Goal: Feedback & Contribution: Leave review/rating

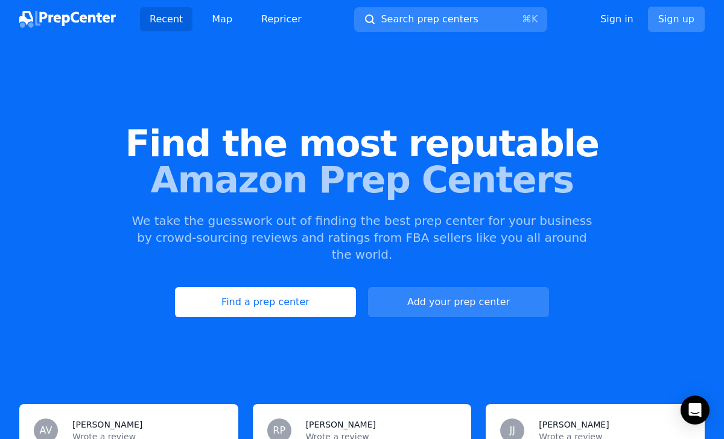
click at [667, 22] on link "Sign up" at bounding box center [676, 19] width 57 height 25
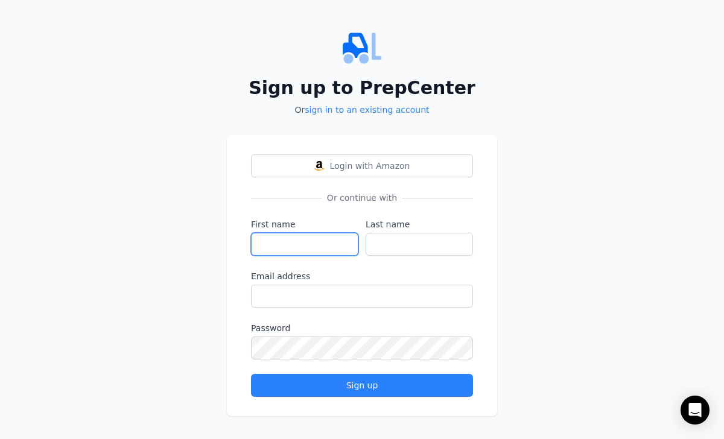
click at [282, 246] on input "First name" at bounding box center [304, 244] width 107 height 23
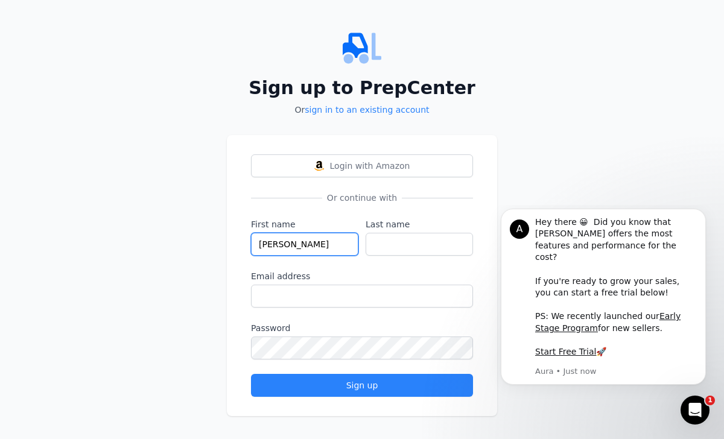
type input "[PERSON_NAME]"
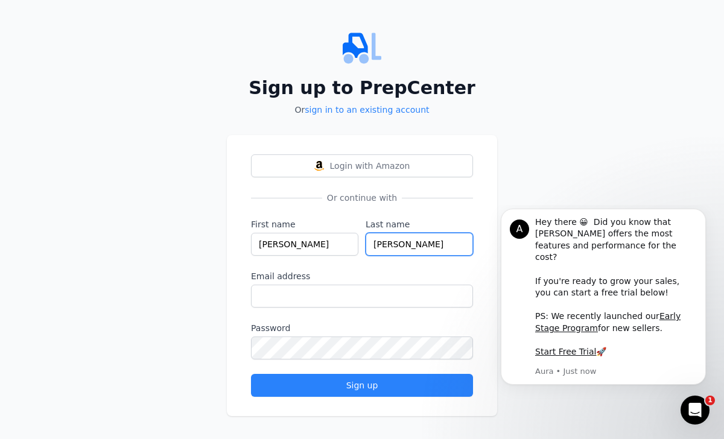
type input "[PERSON_NAME]"
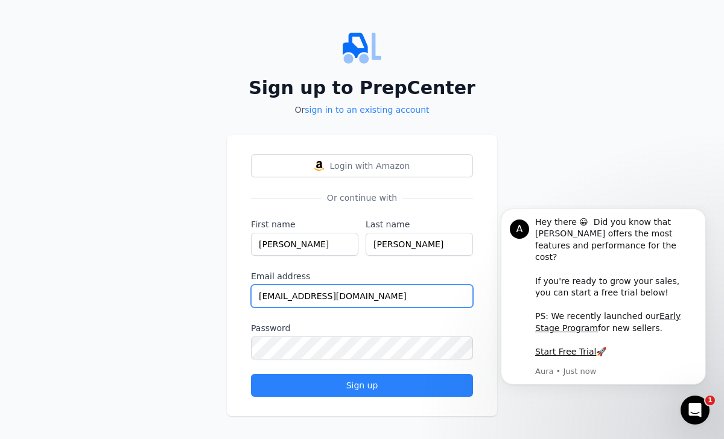
type input "[EMAIL_ADDRESS][DOMAIN_NAME]"
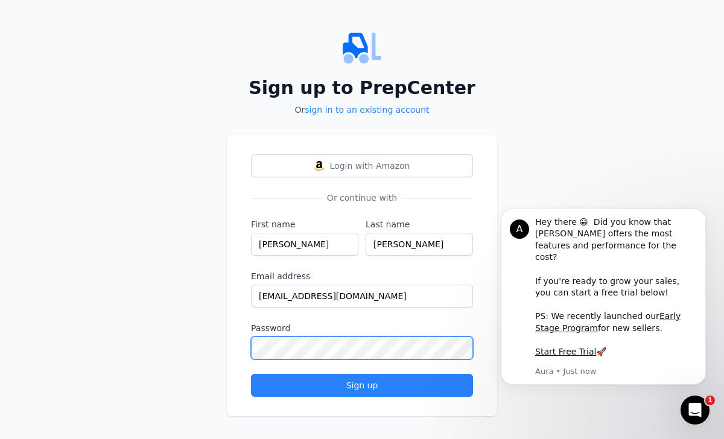
click at [251, 374] on button "Sign up" at bounding box center [362, 385] width 222 height 23
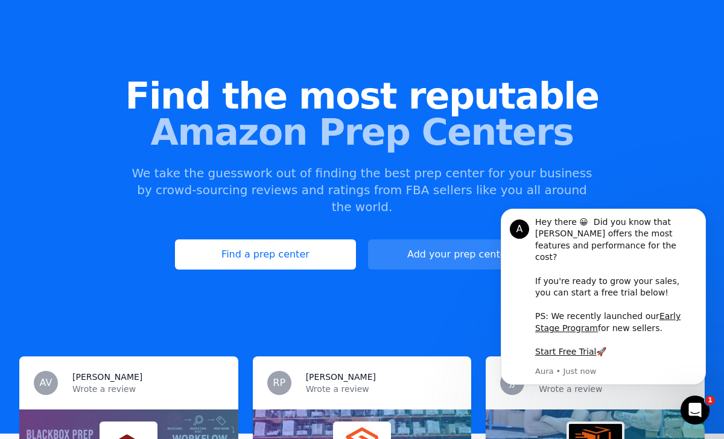
scroll to position [140, 0]
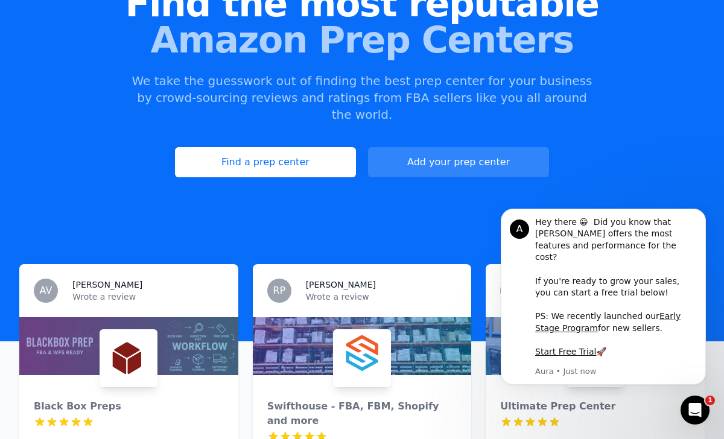
click at [107, 279] on h3 "[PERSON_NAME]" at bounding box center [107, 285] width 70 height 12
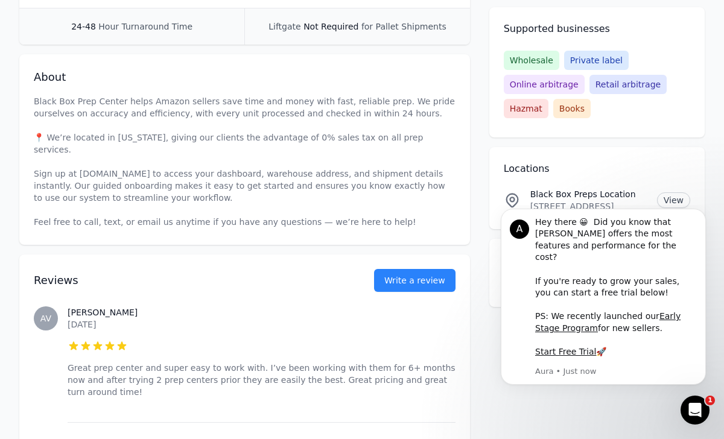
scroll to position [333, 0]
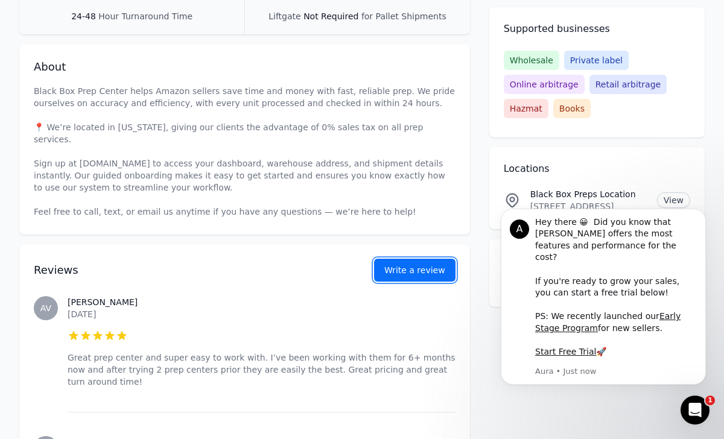
click at [431, 264] on button "Write a review" at bounding box center [414, 270] width 81 height 23
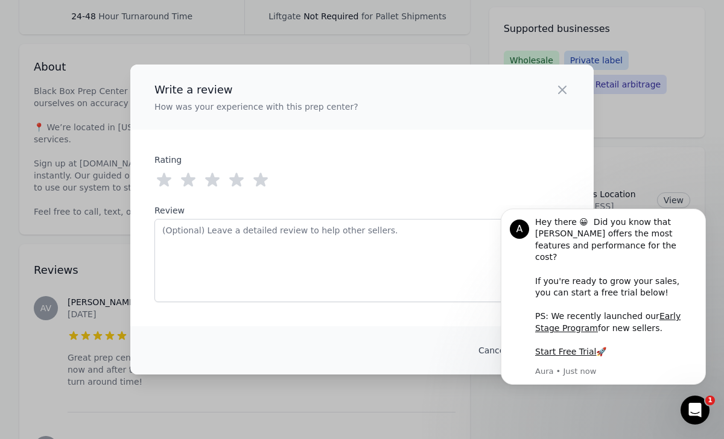
click at [261, 179] on icon at bounding box center [260, 180] width 14 height 14
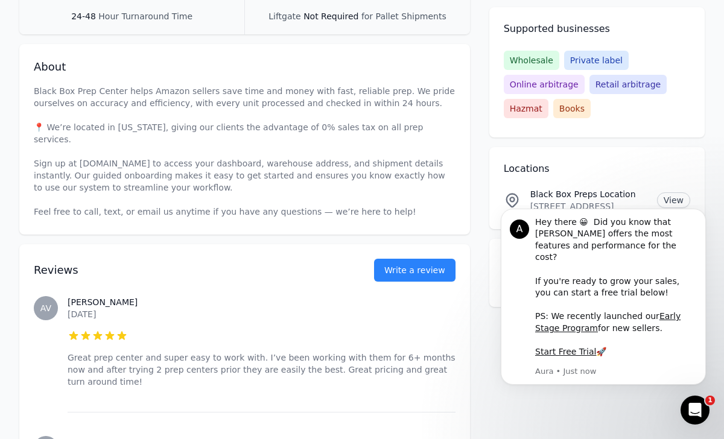
click at [309, 36] on div "Write a review How was your experience with this prep center? Close panel ratin…" at bounding box center [362, 219] width 724 height 439
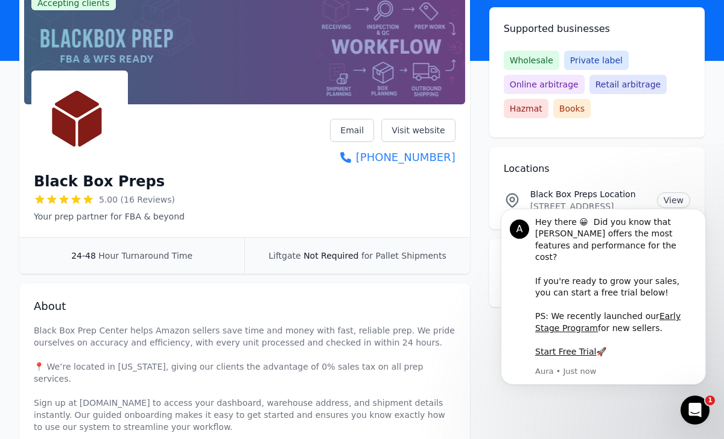
scroll to position [237, 0]
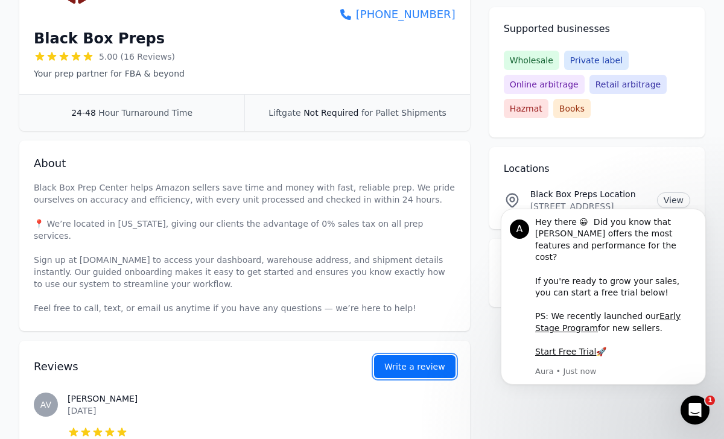
click at [407, 355] on button "Write a review" at bounding box center [414, 366] width 81 height 23
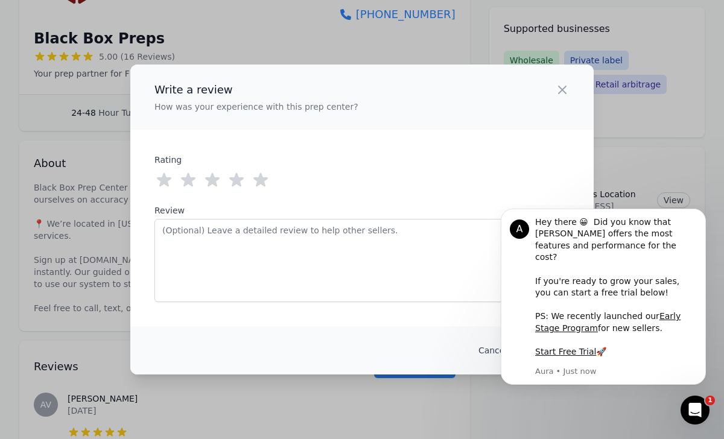
click at [258, 177] on icon at bounding box center [260, 180] width 14 height 14
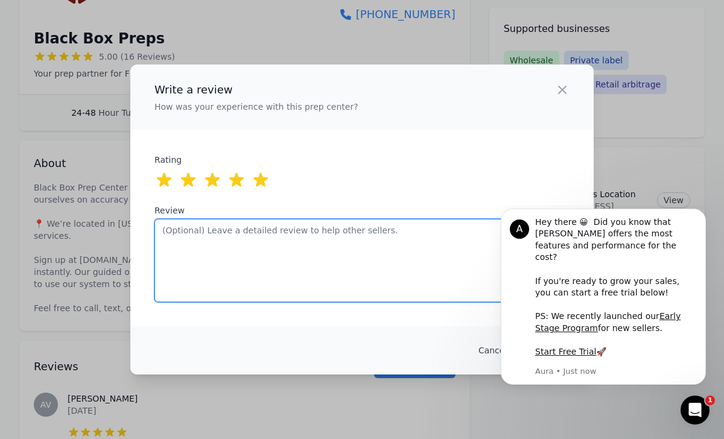
click at [262, 240] on textarea "Review" at bounding box center [361, 260] width 415 height 83
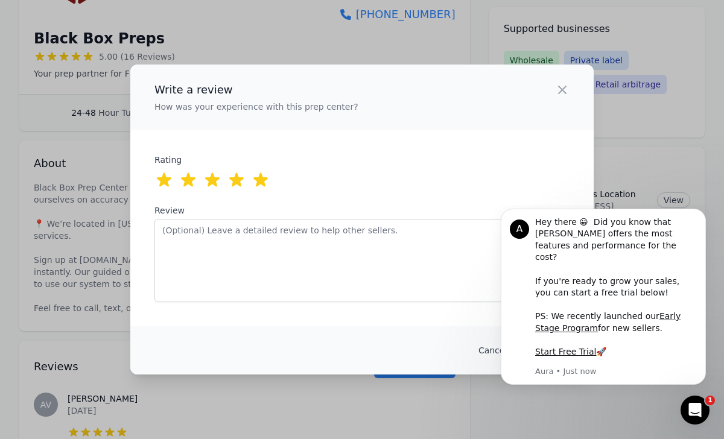
click at [126, 246] on div "Write a review How was your experience with this prep center? Close panel ratin…" at bounding box center [362, 219] width 724 height 439
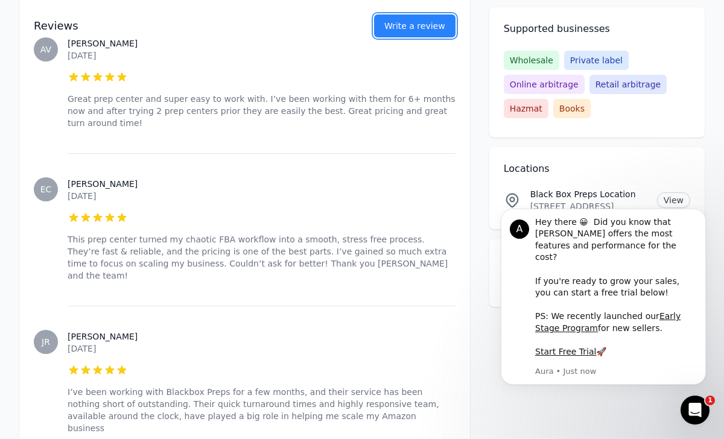
scroll to position [583, 0]
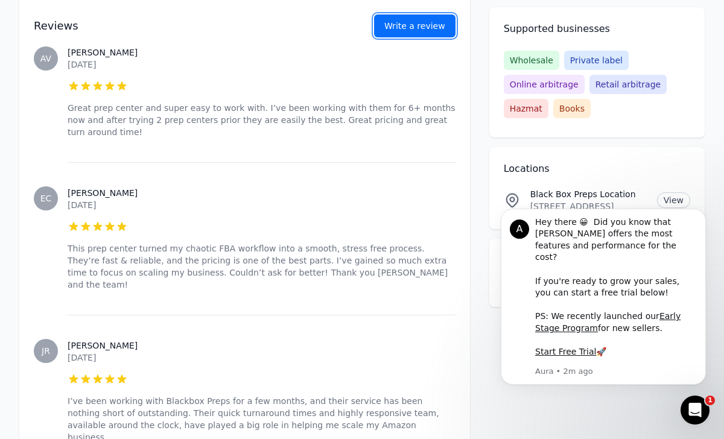
click at [384, 27] on button "Write a review" at bounding box center [414, 25] width 81 height 23
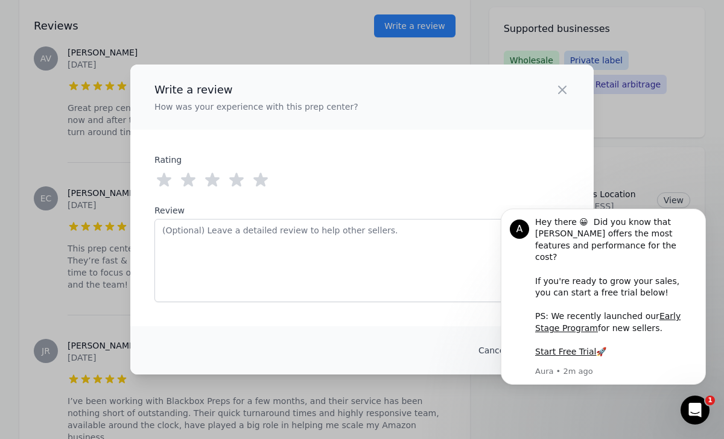
click at [261, 182] on icon at bounding box center [260, 180] width 14 height 14
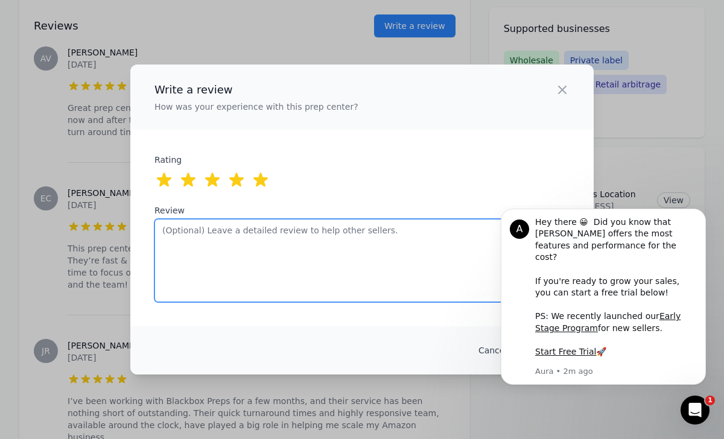
click at [267, 265] on textarea "Review" at bounding box center [361, 260] width 415 height 83
paste textarea "I've been working with this prep center for several months now, and their servi…"
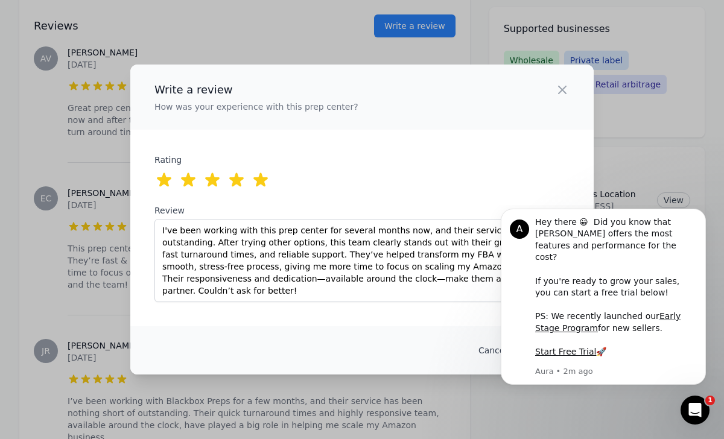
click at [708, 218] on body "A Hey there 😀 Did you know that [PERSON_NAME] offers the most features and perf…" at bounding box center [604, 318] width 232 height 216
click at [705, 215] on icon "Dismiss notification" at bounding box center [702, 212] width 7 height 7
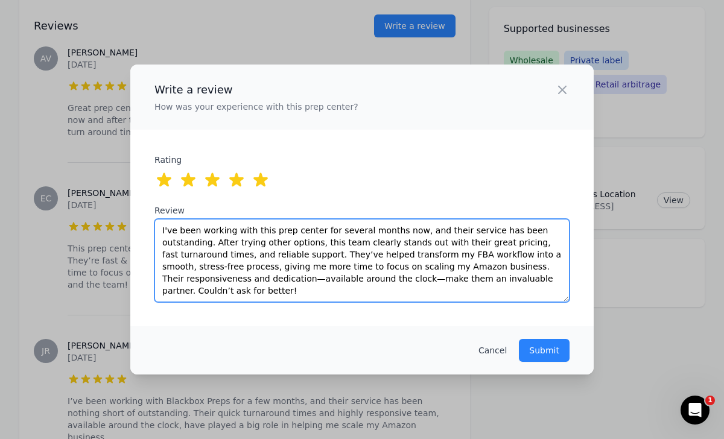
click at [292, 281] on textarea "I've been working with this prep center for several months now, and their servi…" at bounding box center [361, 260] width 415 height 83
click at [395, 282] on textarea "I've been working with this prep center for several months now, and their servi…" at bounding box center [361, 260] width 415 height 83
drag, startPoint x: 264, startPoint y: 291, endPoint x: 144, endPoint y: 221, distance: 139.5
click at [144, 221] on div "Write a review How was your experience with this prep center? Close panel ratin…" at bounding box center [361, 220] width 463 height 310
type textarea "I've been working with this prep center for several months now, and their servi…"
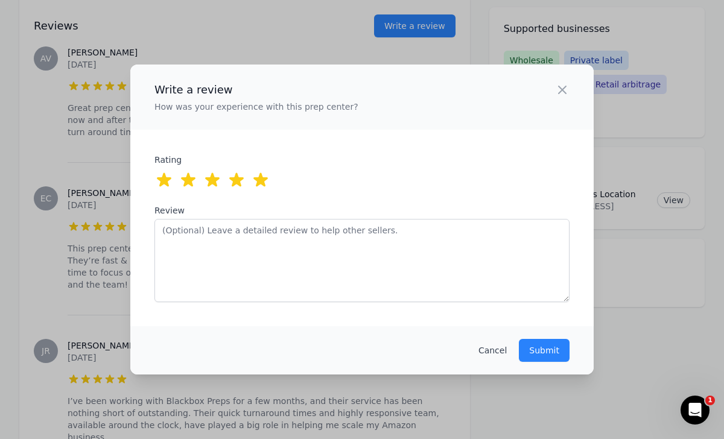
click at [103, 168] on div "Write a review How was your experience with this prep center? Close panel ratin…" at bounding box center [362, 219] width 724 height 439
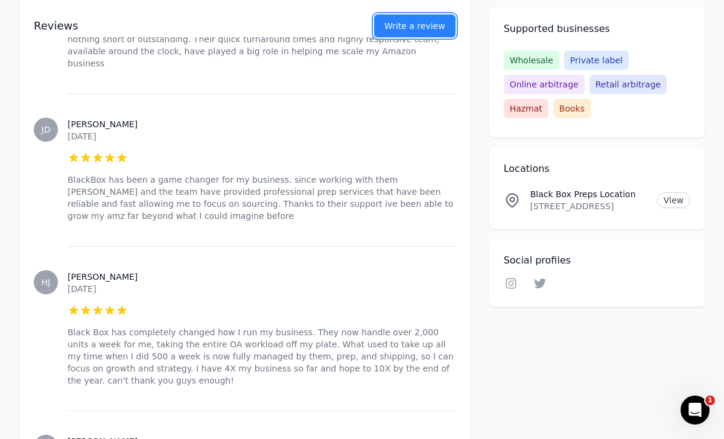
scroll to position [958, 0]
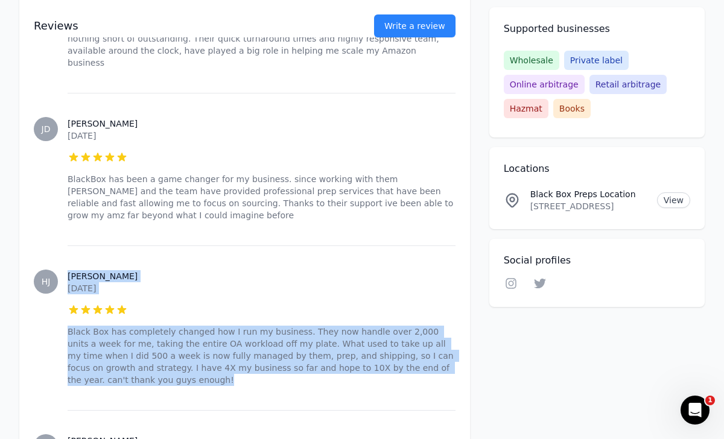
drag, startPoint x: 61, startPoint y: 279, endPoint x: 130, endPoint y: 336, distance: 89.2
click at [130, 336] on div "HJ [PERSON_NAME] [DATE] 5 out of 5 stars Black Box has completely changed how I…" at bounding box center [245, 328] width 422 height 165
click at [130, 336] on p "Black Box has completely changed how I run my business. They now handle over 2,…" at bounding box center [262, 356] width 388 height 60
drag, startPoint x: 65, startPoint y: 285, endPoint x: 118, endPoint y: 335, distance: 72.6
click at [118, 335] on div "HJ [PERSON_NAME] [DATE] 5 out of 5 stars Black Box has completely changed how I…" at bounding box center [245, 328] width 422 height 165
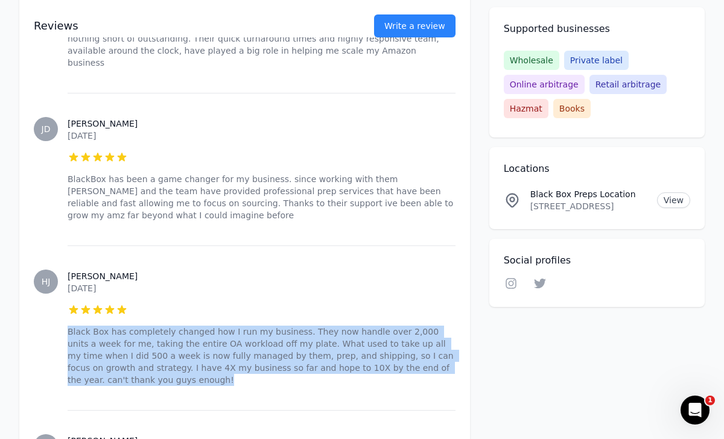
copy p "Black Box has completely changed how I run my business. They now handle over 2,…"
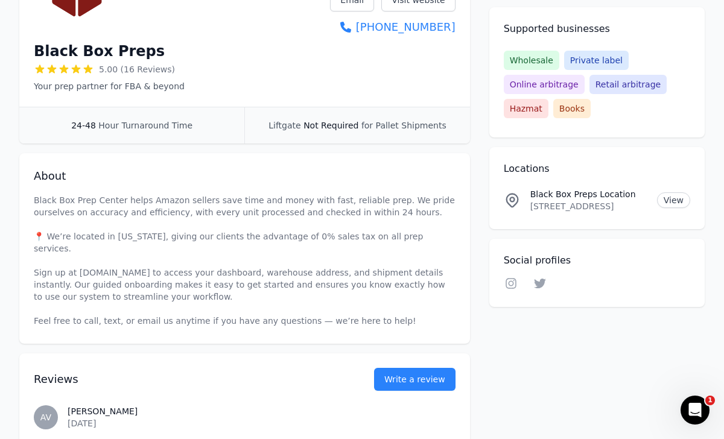
scroll to position [312, 0]
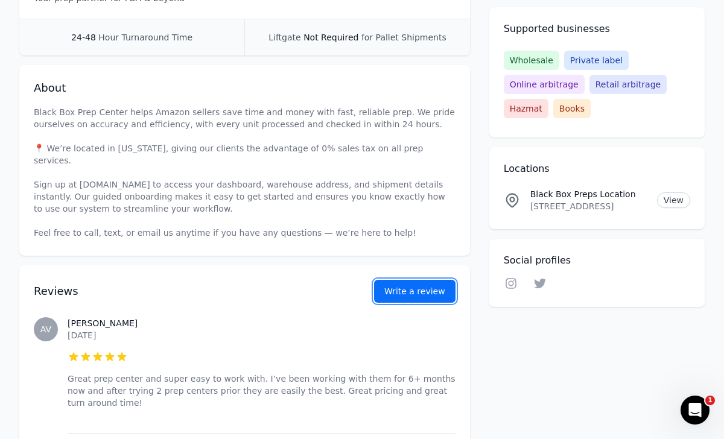
click at [393, 280] on button "Write a review" at bounding box center [414, 291] width 81 height 23
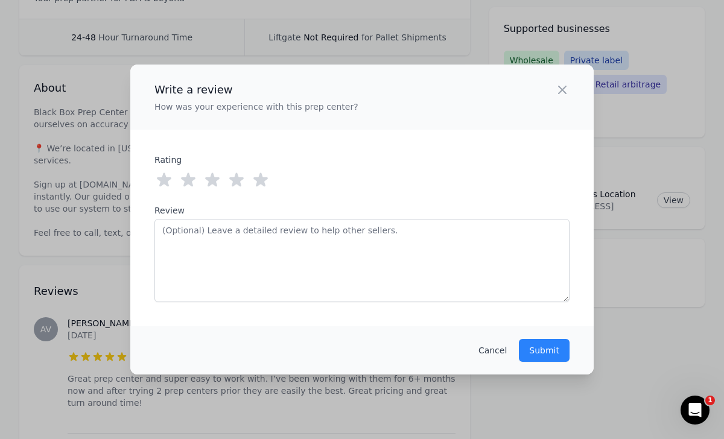
click at [261, 176] on icon at bounding box center [260, 180] width 14 height 14
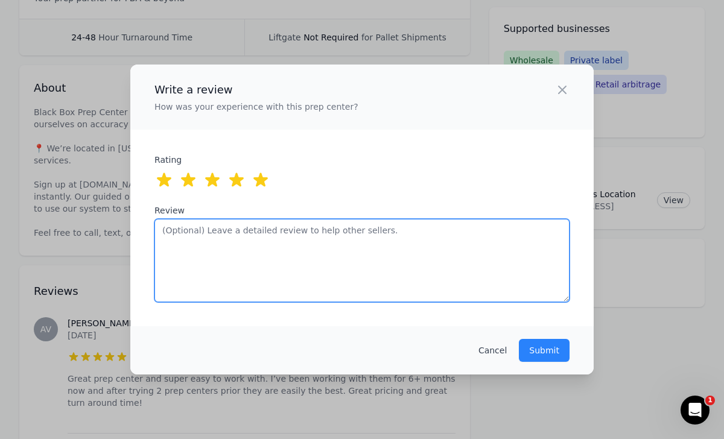
click at [275, 258] on textarea "Review" at bounding box center [361, 260] width 415 height 83
paste textarea "Black Box has completely changed how I run my business. They now handle over 2,…"
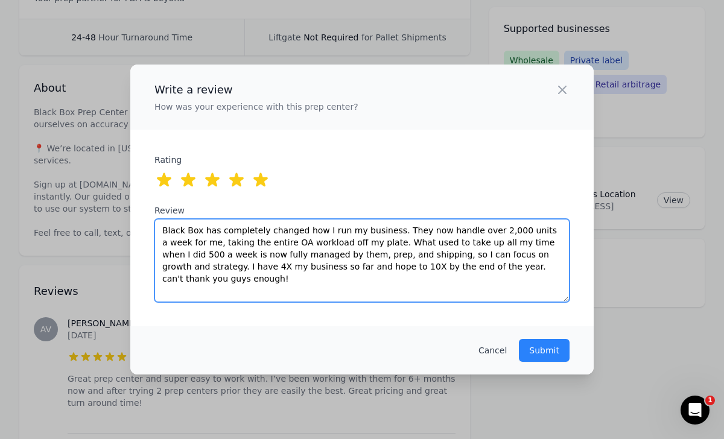
paste textarea "I've been working with this prep center for several months now, and their servi…"
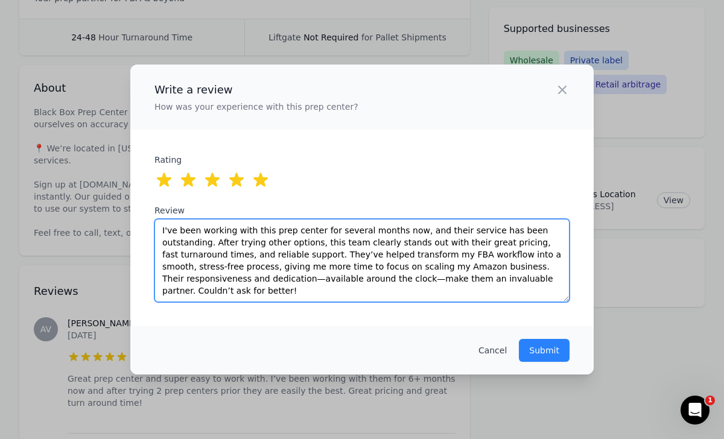
drag, startPoint x: 273, startPoint y: 287, endPoint x: 215, endPoint y: 214, distance: 93.6
click at [215, 214] on div "Review I've been working with this prep center for several months now, and thei…" at bounding box center [361, 254] width 415 height 98
click at [270, 231] on textarea "I've been working with this prep center for several months now, and their servi…" at bounding box center [361, 260] width 415 height 83
drag, startPoint x: 267, startPoint y: 231, endPoint x: 312, endPoint y: 231, distance: 45.3
click at [312, 231] on textarea "I've been working with this prep center for several months now, and their servi…" at bounding box center [361, 260] width 415 height 83
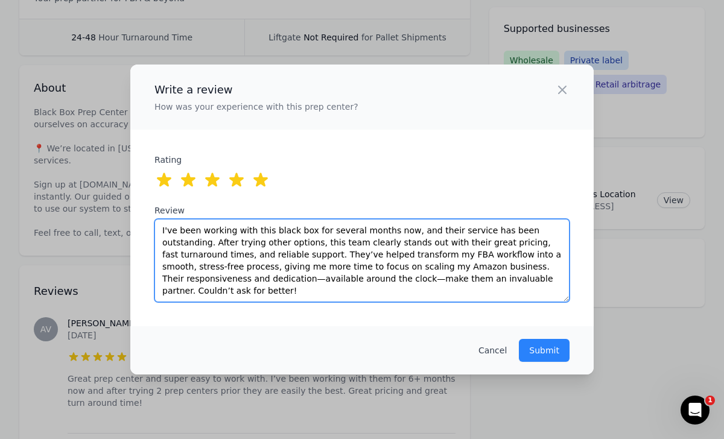
drag, startPoint x: 348, startPoint y: 232, endPoint x: 321, endPoint y: 235, distance: 27.3
click at [321, 235] on textarea "I've been working with this black box for several months now, and their service…" at bounding box center [361, 260] width 415 height 83
drag, startPoint x: 267, startPoint y: 246, endPoint x: 159, endPoint y: 241, distance: 107.5
click at [159, 241] on textarea "I've been working with this black box for a few months now, and their service h…" at bounding box center [361, 260] width 415 height 83
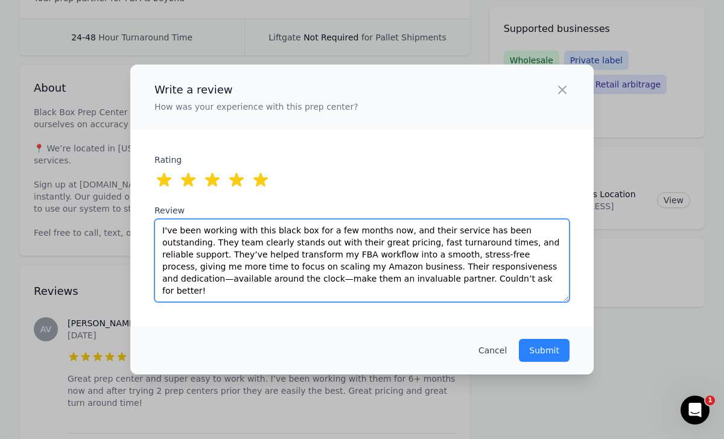
click at [202, 239] on textarea "I've been working with this black box for a few months now, and their service h…" at bounding box center [361, 260] width 415 height 83
drag, startPoint x: 290, startPoint y: 268, endPoint x: 162, endPoint y: 257, distance: 128.4
click at [162, 257] on textarea "I've been working with this black box for a few months now, and their service h…" at bounding box center [361, 260] width 415 height 83
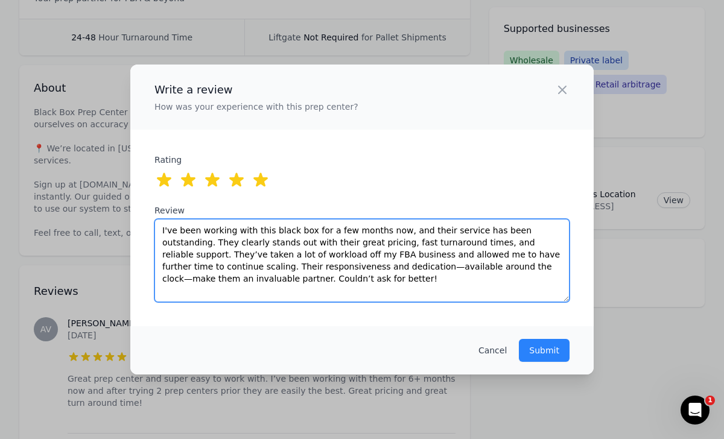
drag, startPoint x: 256, startPoint y: 283, endPoint x: 164, endPoint y: 266, distance: 93.9
click at [164, 267] on textarea "I've been working with this black box for a few months now, and their service h…" at bounding box center [361, 260] width 415 height 83
type textarea "I've been working with this black box for a few months now, and their service h…"
click at [398, 296] on textarea "I've been working with this black box for a few months now, and their service h…" at bounding box center [361, 260] width 415 height 83
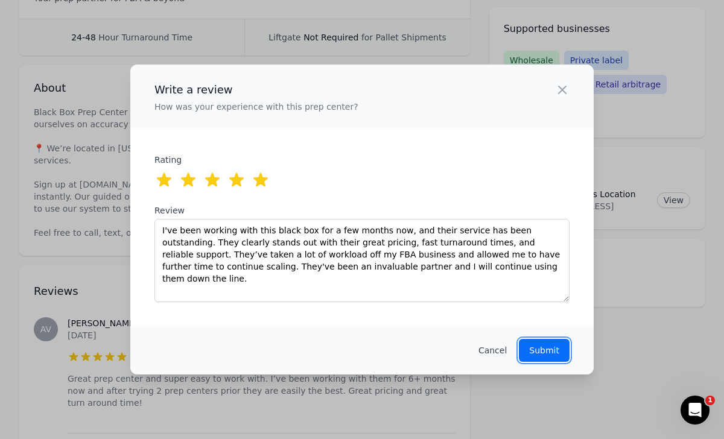
click at [524, 355] on button "Submit" at bounding box center [544, 350] width 51 height 23
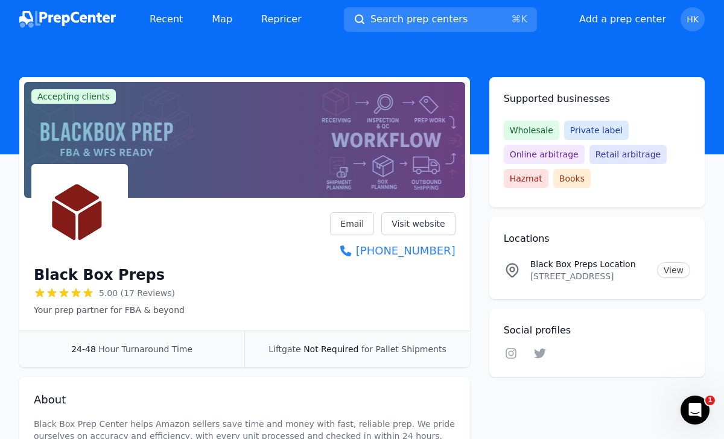
click at [48, 22] on img at bounding box center [67, 19] width 97 height 17
